Goal: Task Accomplishment & Management: Manage account settings

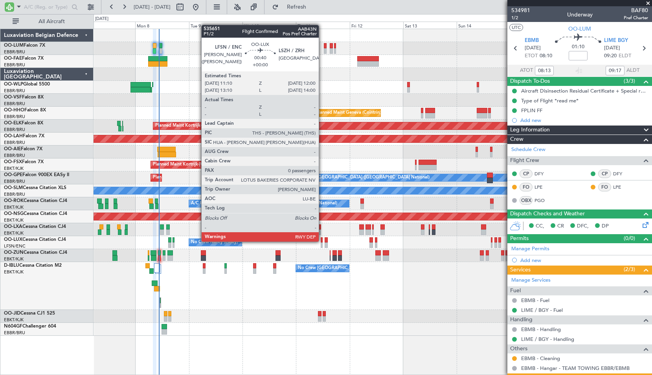
click at [322, 241] on div at bounding box center [321, 240] width 2 height 5
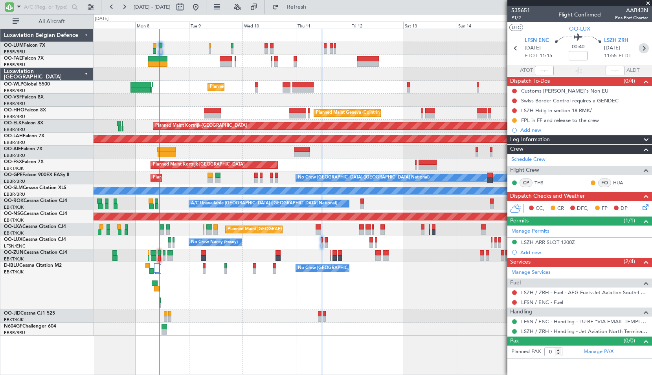
click at [644, 49] on icon at bounding box center [643, 48] width 10 height 10
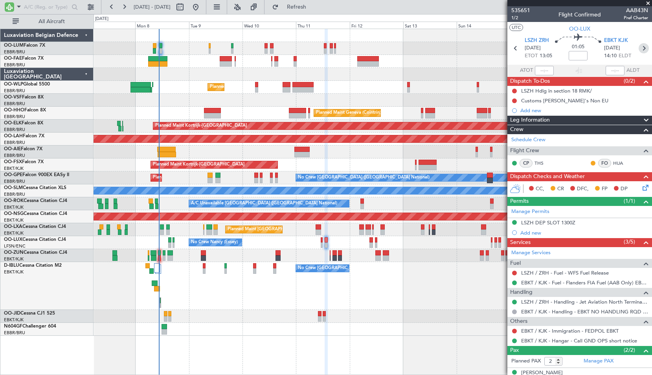
click at [641, 46] on icon at bounding box center [643, 48] width 10 height 10
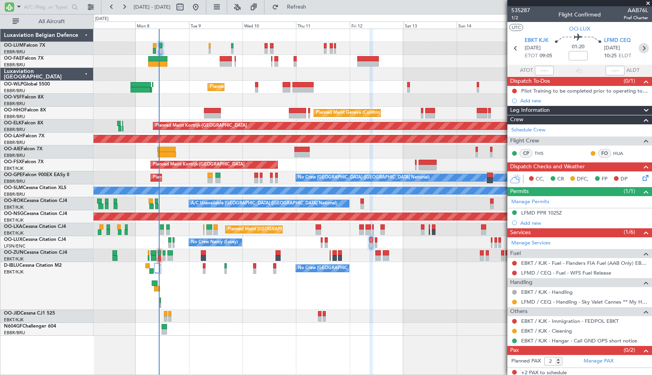
click at [639, 48] on icon at bounding box center [643, 48] width 10 height 10
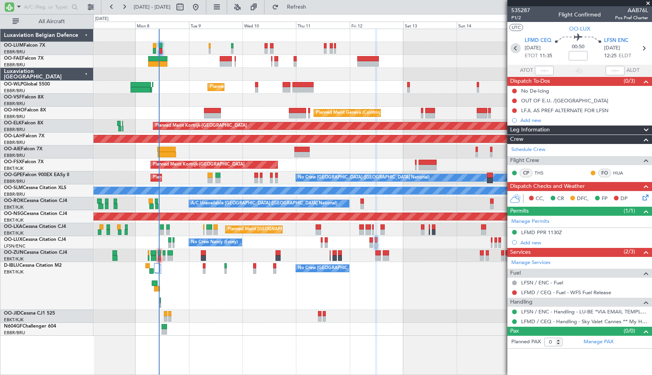
click at [515, 47] on icon at bounding box center [515, 48] width 10 height 10
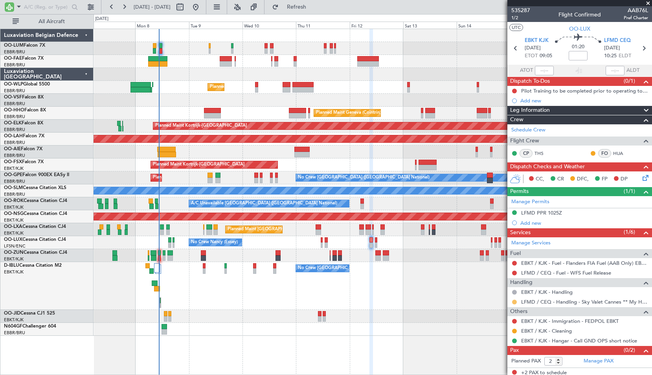
click at [514, 303] on button at bounding box center [514, 302] width 5 height 5
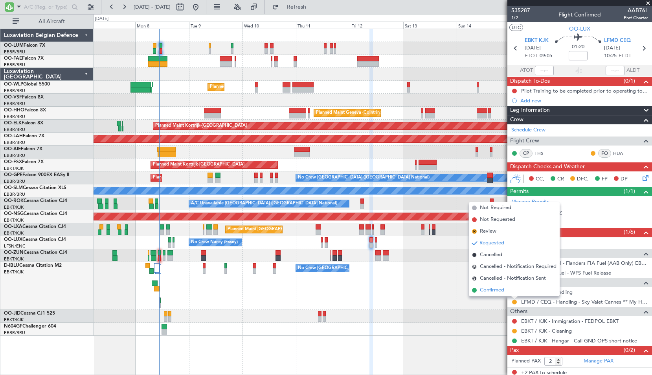
click at [500, 291] on span "Confirmed" at bounding box center [492, 291] width 24 height 8
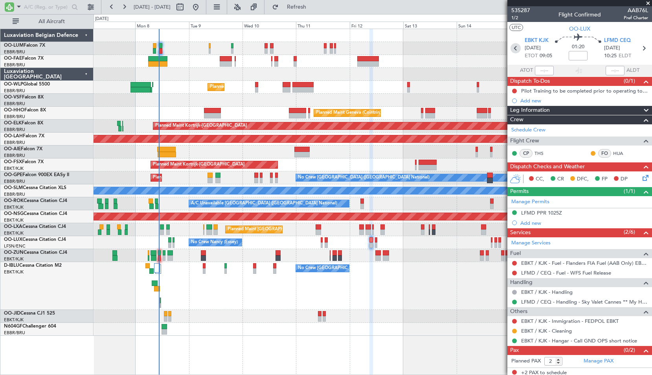
click at [514, 45] on icon at bounding box center [515, 48] width 10 height 10
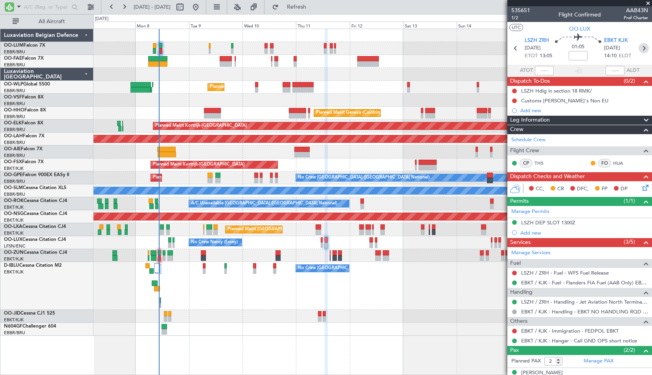
click at [638, 50] on icon at bounding box center [643, 48] width 10 height 10
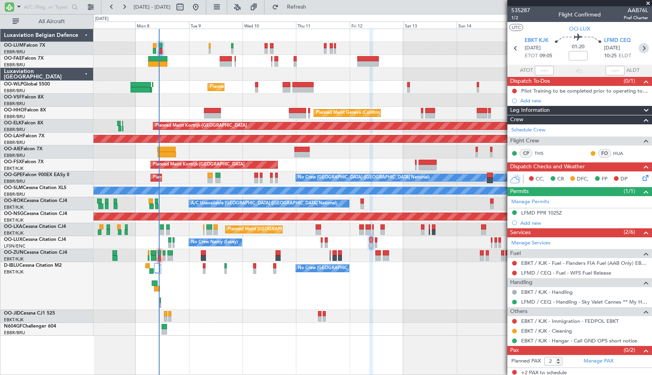
click at [643, 49] on icon at bounding box center [643, 48] width 10 height 10
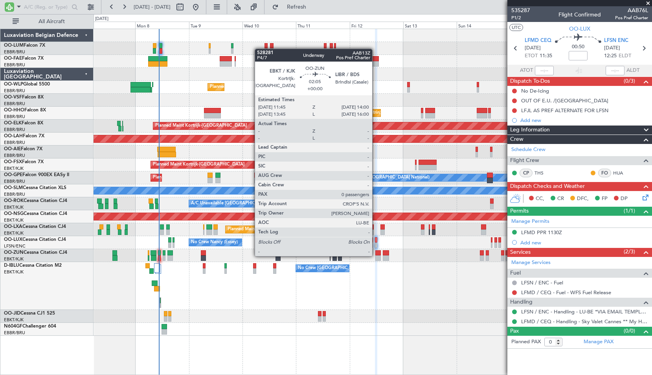
click at [375, 256] on div at bounding box center [377, 258] width 5 height 5
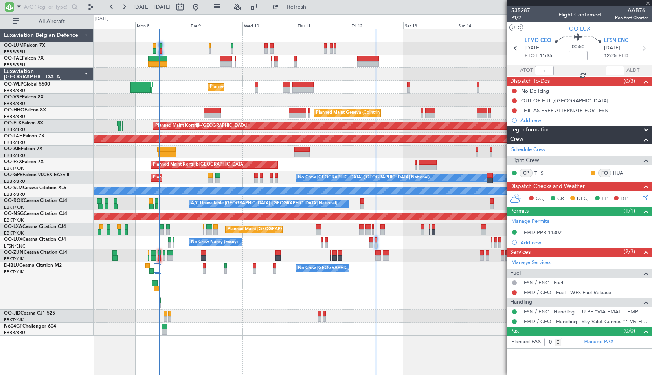
click at [390, 265] on div "No Crew [GEOGRAPHIC_DATA] ([GEOGRAPHIC_DATA] National)" at bounding box center [372, 286] width 558 height 48
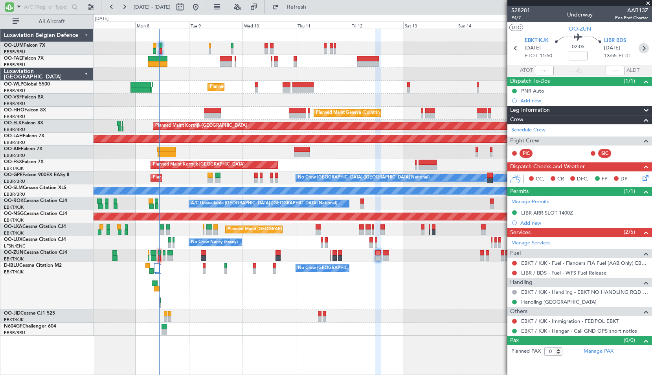
click at [644, 49] on icon at bounding box center [643, 48] width 10 height 10
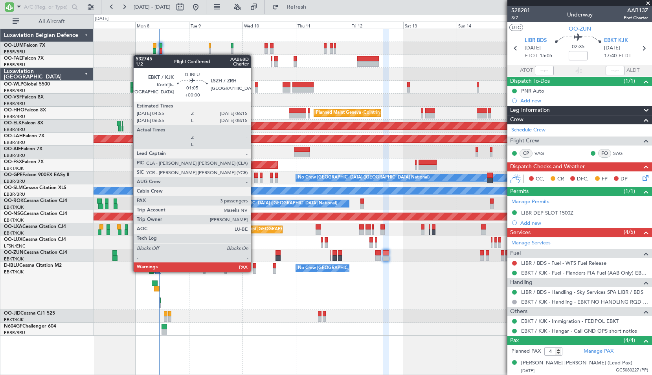
click at [254, 271] on div at bounding box center [254, 271] width 3 height 5
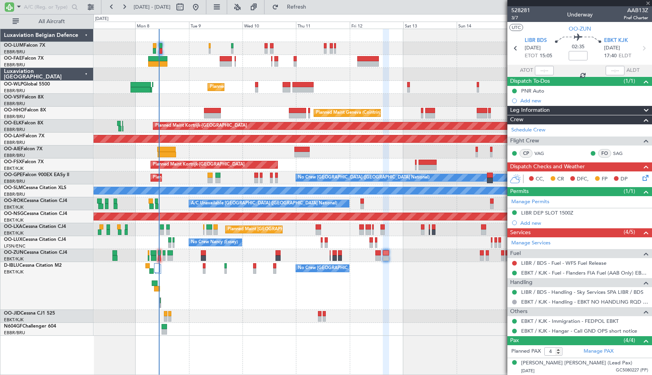
click at [278, 292] on div "No Crew [GEOGRAPHIC_DATA] ([GEOGRAPHIC_DATA] National)" at bounding box center [372, 286] width 558 height 48
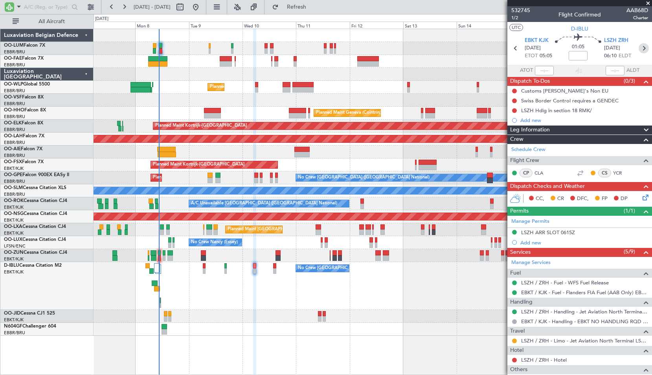
click at [639, 49] on icon at bounding box center [643, 48] width 10 height 10
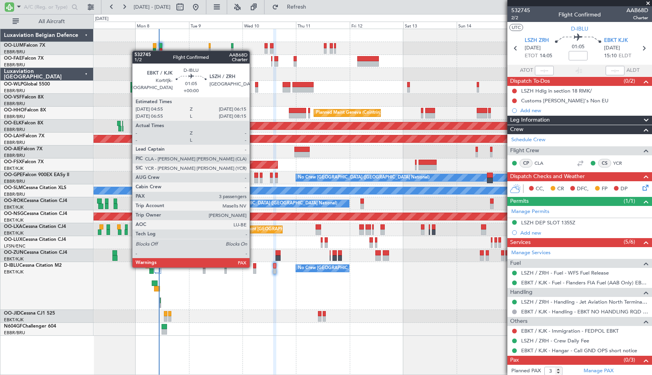
click at [253, 267] on div at bounding box center [254, 266] width 3 height 5
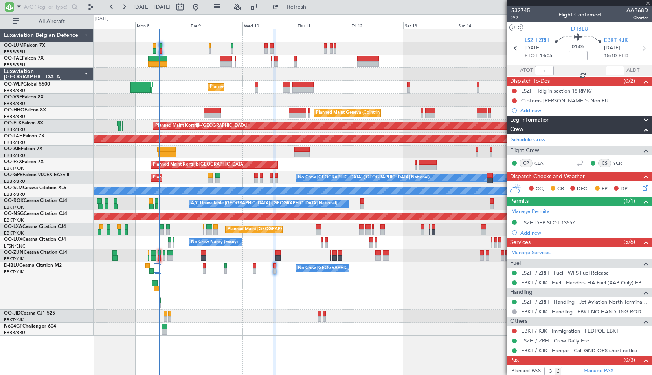
click at [265, 286] on div "No Crew [GEOGRAPHIC_DATA] ([GEOGRAPHIC_DATA] National)" at bounding box center [372, 286] width 558 height 48
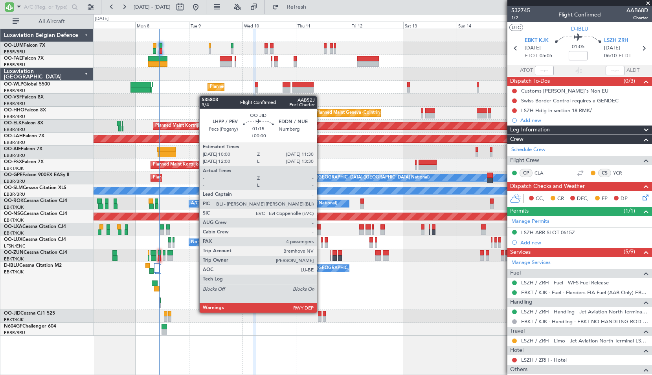
click at [320, 312] on div at bounding box center [320, 313] width 4 height 5
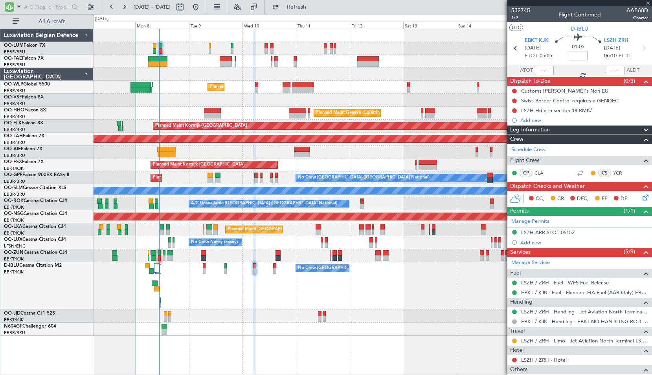
click at [353, 315] on div at bounding box center [372, 316] width 558 height 13
type input "4"
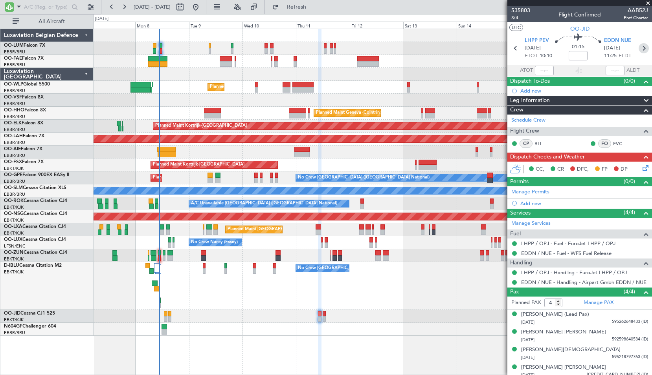
click at [638, 49] on icon at bounding box center [643, 48] width 10 height 10
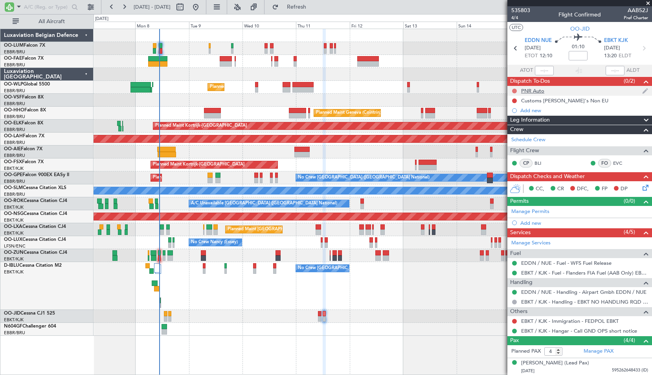
click at [513, 91] on button at bounding box center [514, 91] width 5 height 5
click at [510, 126] on span "Completed" at bounding box center [518, 126] width 26 height 8
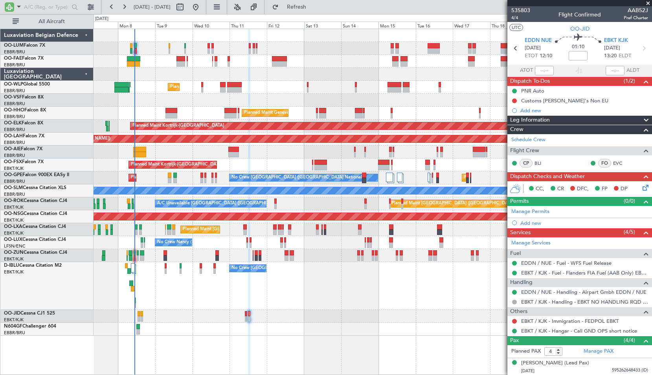
click at [343, 315] on div at bounding box center [372, 316] width 558 height 13
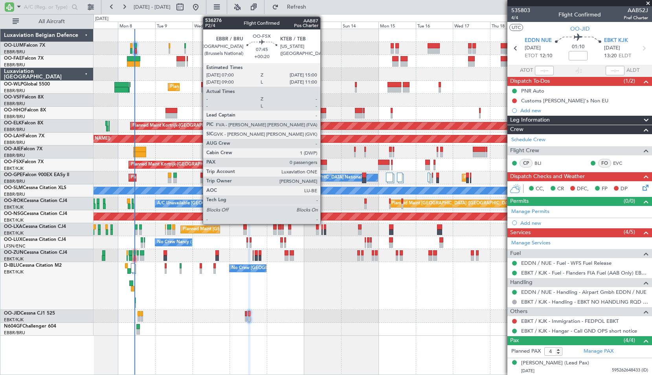
click at [324, 163] on div at bounding box center [320, 162] width 13 height 5
type input "+00:20"
type input "0"
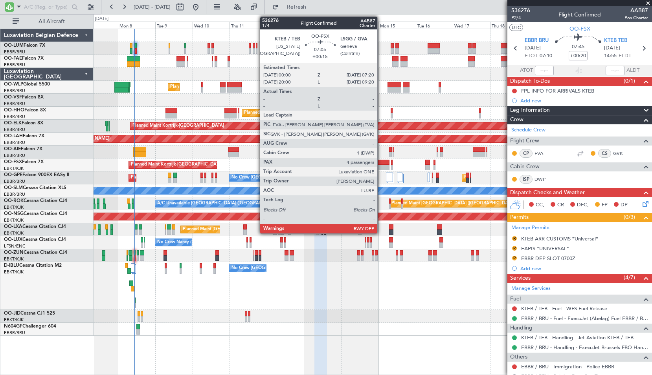
click at [381, 162] on div at bounding box center [383, 162] width 11 height 5
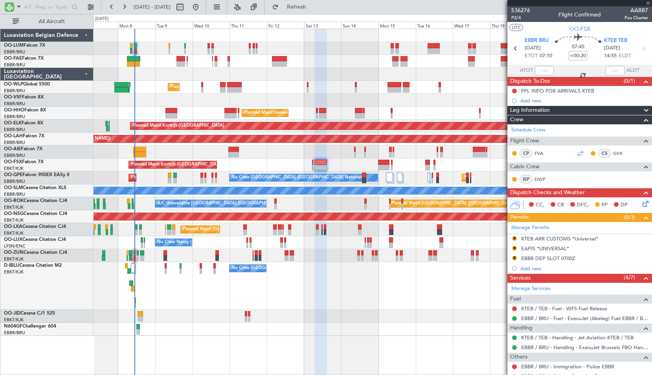
type input "+00:15"
type input "4"
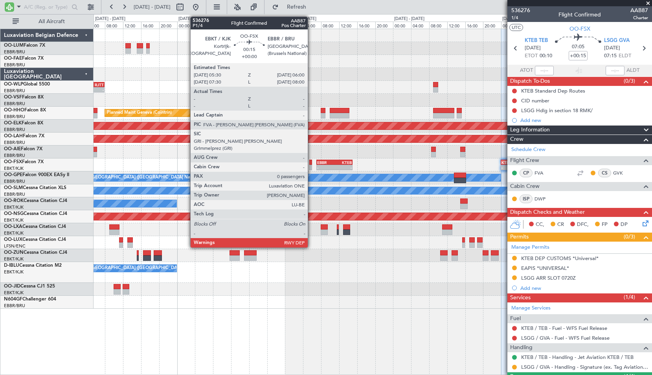
click at [311, 165] on div at bounding box center [310, 162] width 2 height 5
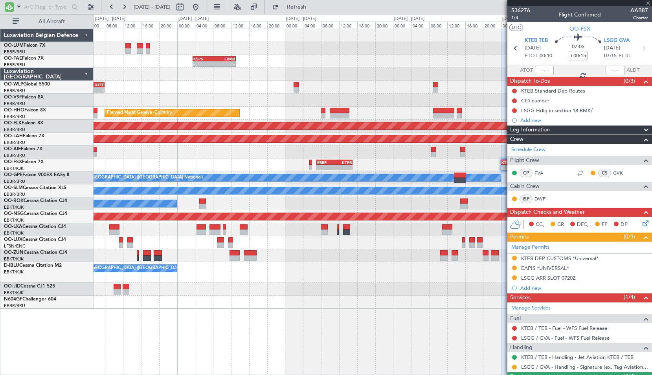
type input "0"
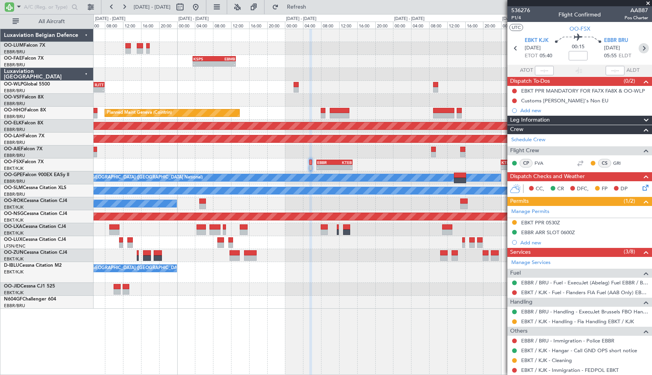
click at [641, 50] on icon at bounding box center [643, 48] width 10 height 10
type input "+00:20"
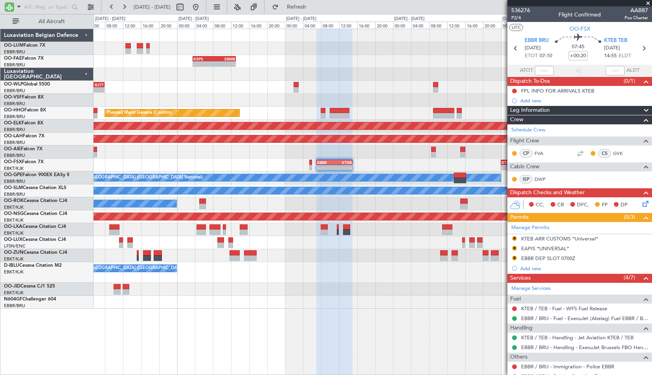
click at [648, 2] on span at bounding box center [648, 3] width 8 height 7
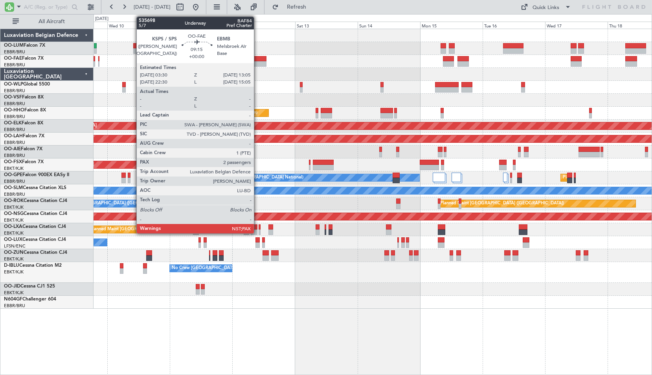
click at [257, 61] on div at bounding box center [253, 58] width 25 height 5
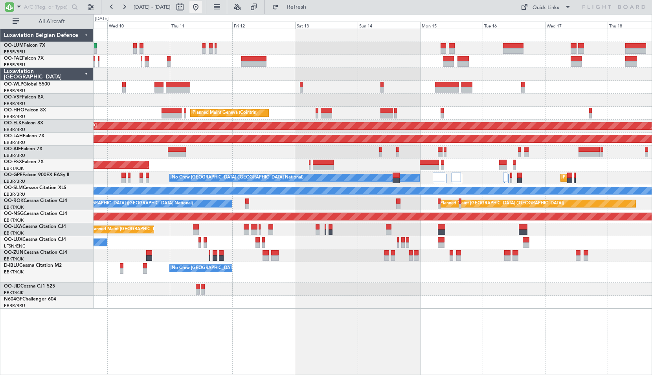
click at [202, 6] on button at bounding box center [195, 7] width 13 height 13
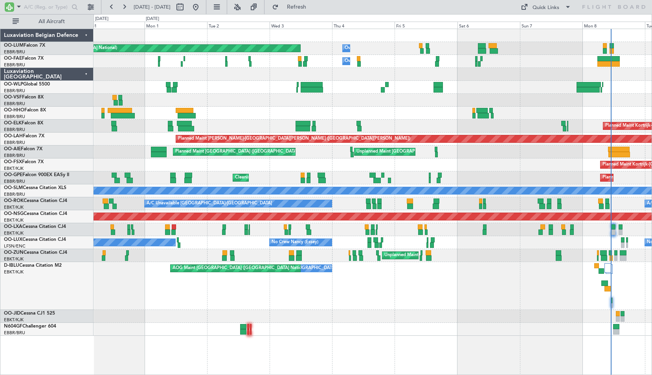
click at [480, 300] on div "No Crew [GEOGRAPHIC_DATA] ([GEOGRAPHIC_DATA] National) AOG Maint [GEOGRAPHIC_DA…" at bounding box center [372, 286] width 558 height 48
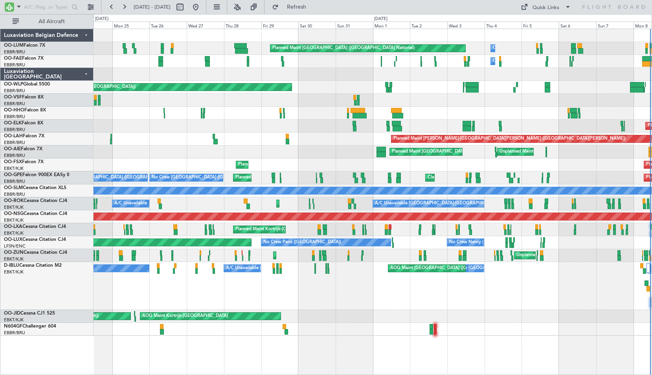
click at [504, 289] on div "No Crew [GEOGRAPHIC_DATA] ([GEOGRAPHIC_DATA] National) AOG Maint [GEOGRAPHIC_DA…" at bounding box center [372, 286] width 558 height 48
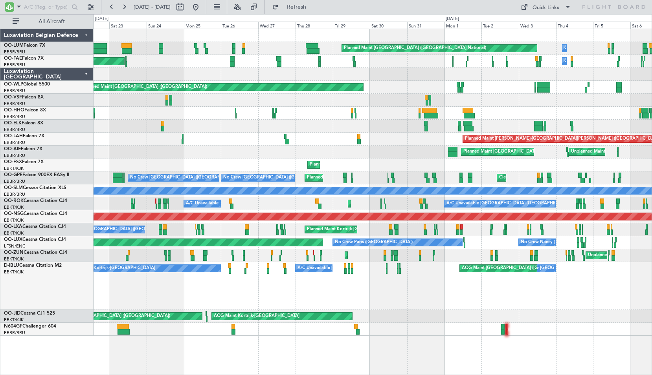
click at [564, 296] on div "No Crew [GEOGRAPHIC_DATA] ([GEOGRAPHIC_DATA] National) AOG Maint [GEOGRAPHIC_DA…" at bounding box center [372, 286] width 558 height 48
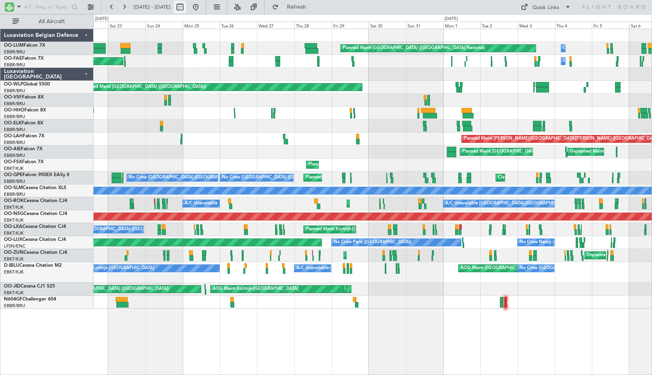
click at [186, 9] on button at bounding box center [180, 7] width 13 height 13
select select "8"
select select "2025"
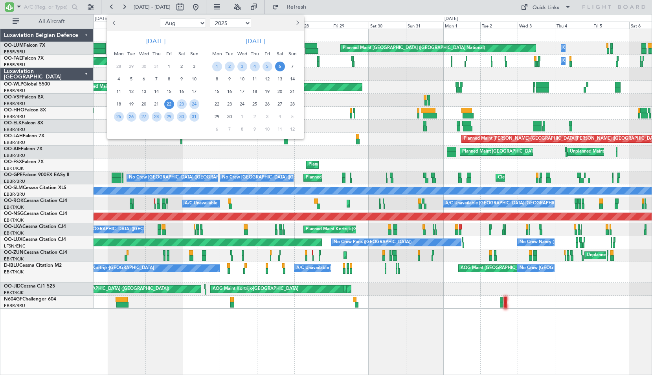
click at [327, 133] on div at bounding box center [326, 187] width 652 height 375
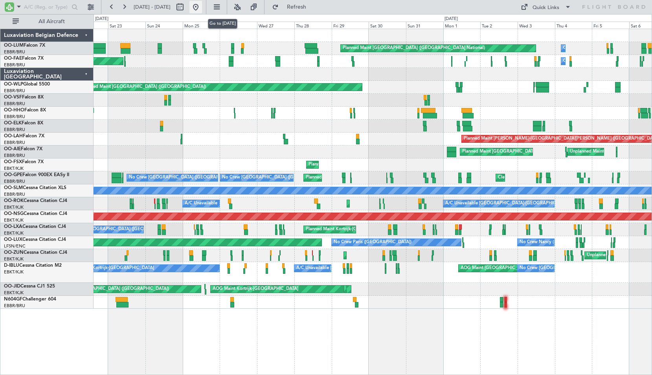
click at [202, 10] on button at bounding box center [195, 7] width 13 height 13
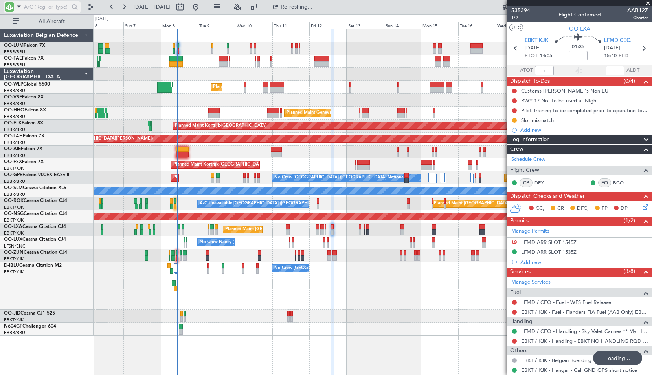
click at [61, 9] on input "text" at bounding box center [46, 7] width 45 height 12
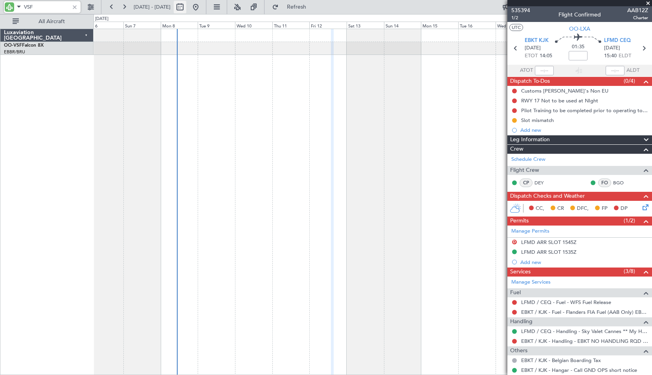
type input "VSF"
click at [186, 11] on button at bounding box center [180, 7] width 13 height 13
select select "9"
select select "2025"
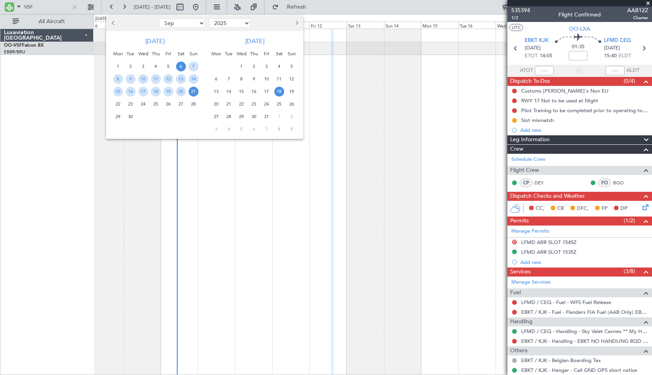
click at [276, 91] on span "18" at bounding box center [279, 92] width 10 height 10
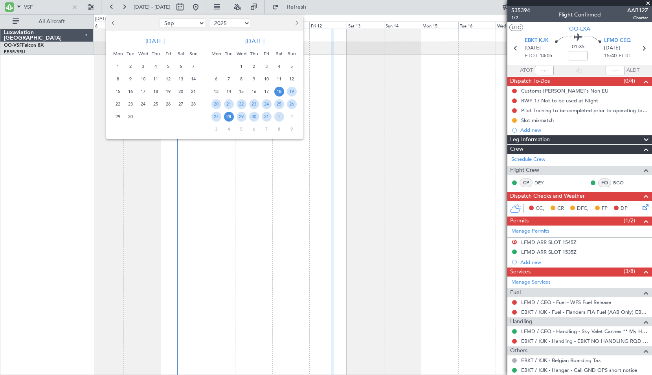
click at [232, 115] on span "28" at bounding box center [229, 117] width 10 height 10
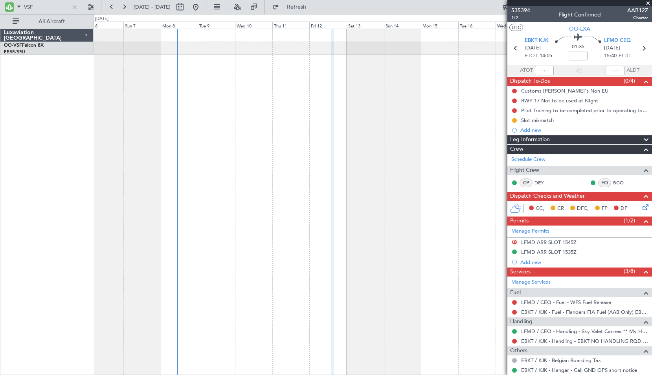
select select "10"
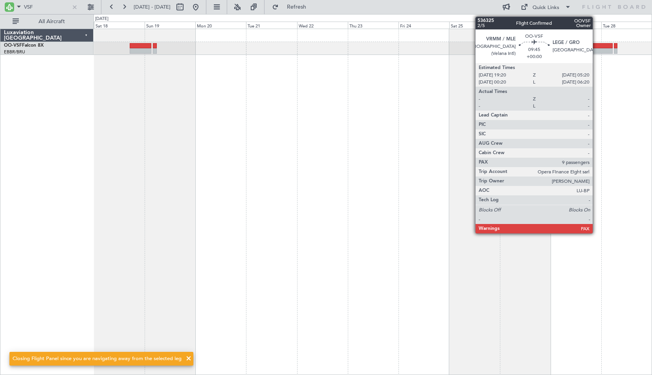
click at [596, 49] on div at bounding box center [601, 50] width 21 height 5
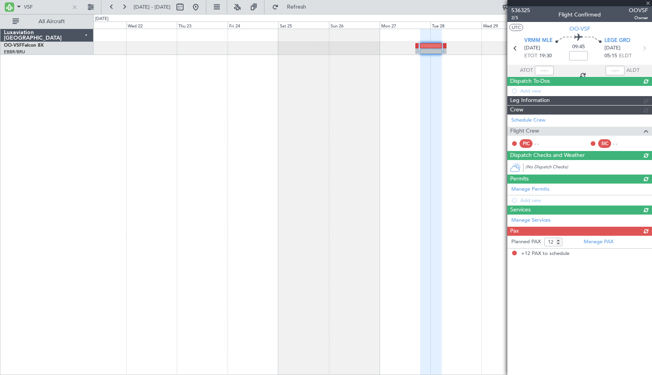
click at [247, 146] on div at bounding box center [372, 202] width 558 height 347
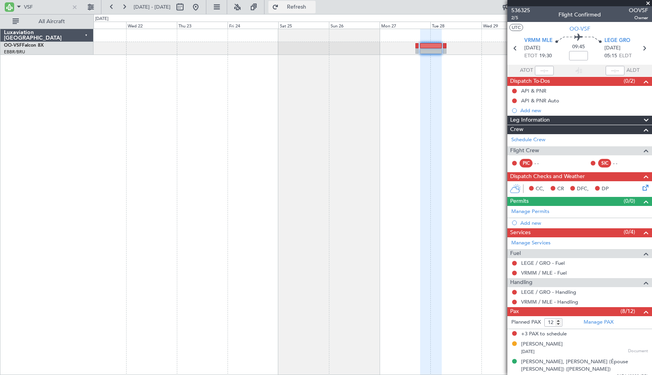
click at [313, 6] on span "Refresh" at bounding box center [296, 6] width 33 height 5
